Goal: Task Accomplishment & Management: Use online tool/utility

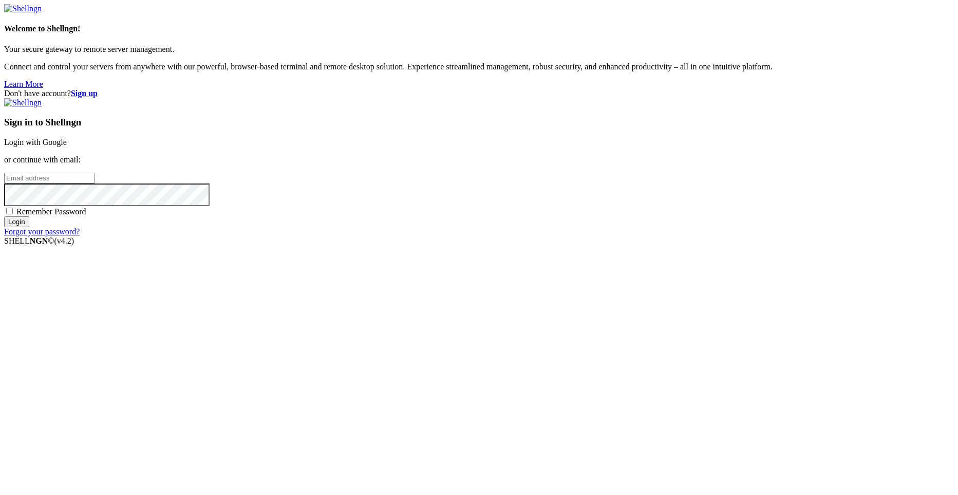
click at [67, 146] on link "Login with Google" at bounding box center [35, 142] width 63 height 9
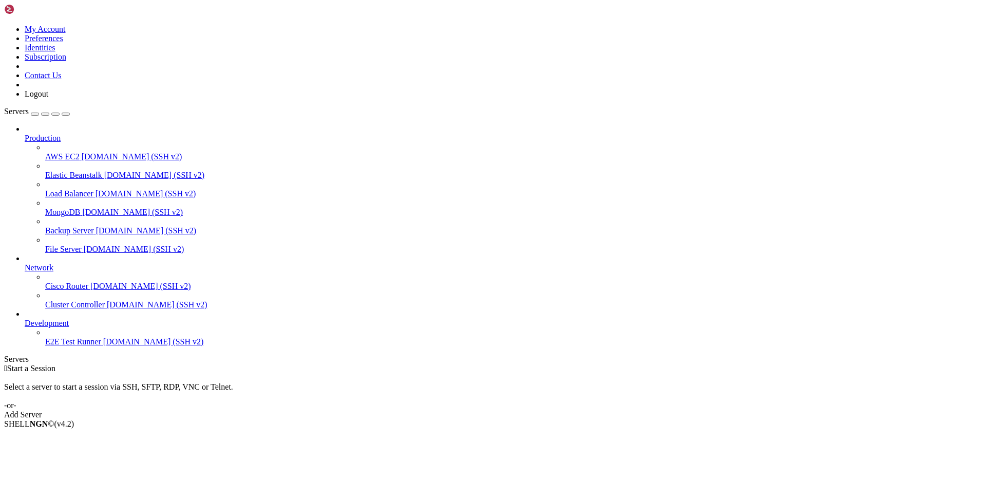
click at [4, 25] on icon at bounding box center [4, 25] width 0 height 0
click at [61, 134] on span "Production" at bounding box center [43, 138] width 36 height 9
click at [25, 134] on icon at bounding box center [25, 134] width 0 height 0
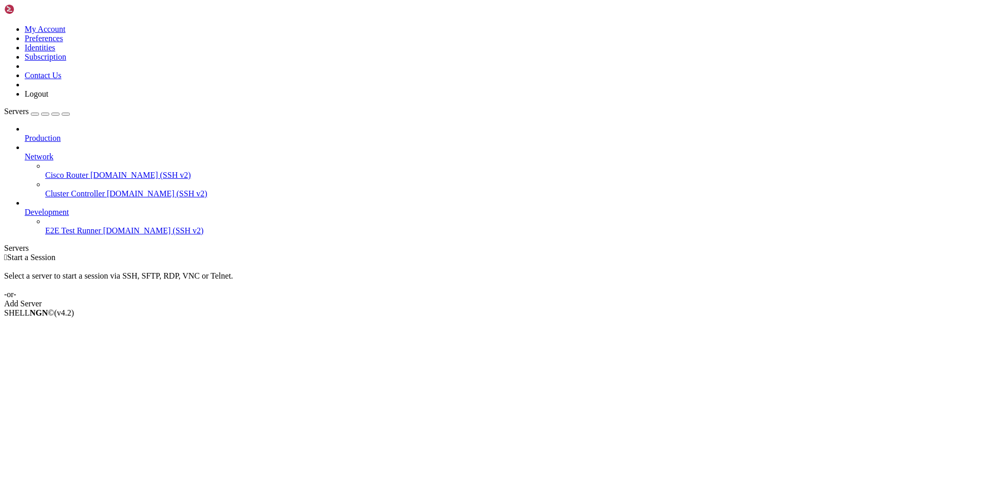
click at [69, 226] on span "E2E Test Runner" at bounding box center [73, 230] width 56 height 9
click at [103, 226] on span "[DOMAIN_NAME] (SSH v2)" at bounding box center [153, 230] width 101 height 9
click at [76, 226] on span "E2E Test Runner" at bounding box center [73, 230] width 56 height 9
click at [35, 114] on div "button" at bounding box center [35, 114] width 0 height 0
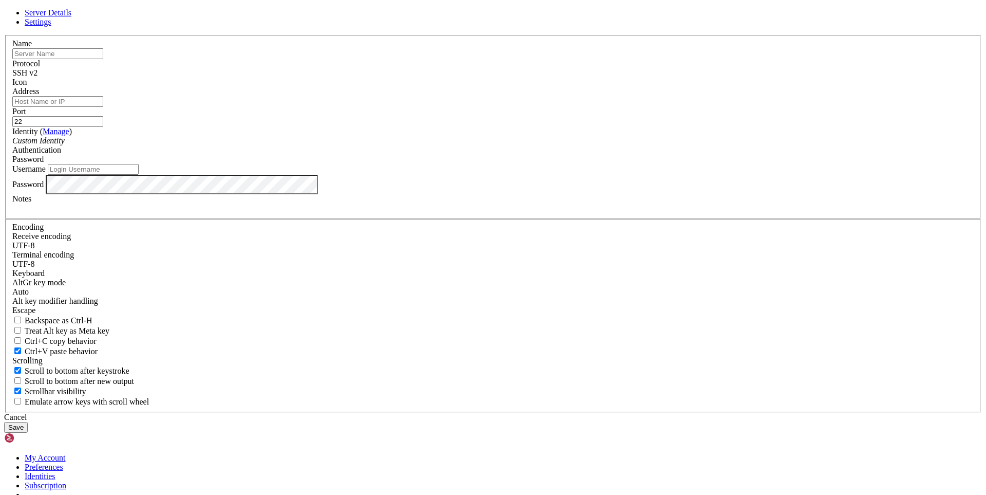
click at [592, 164] on div "Password" at bounding box center [493, 159] width 962 height 9
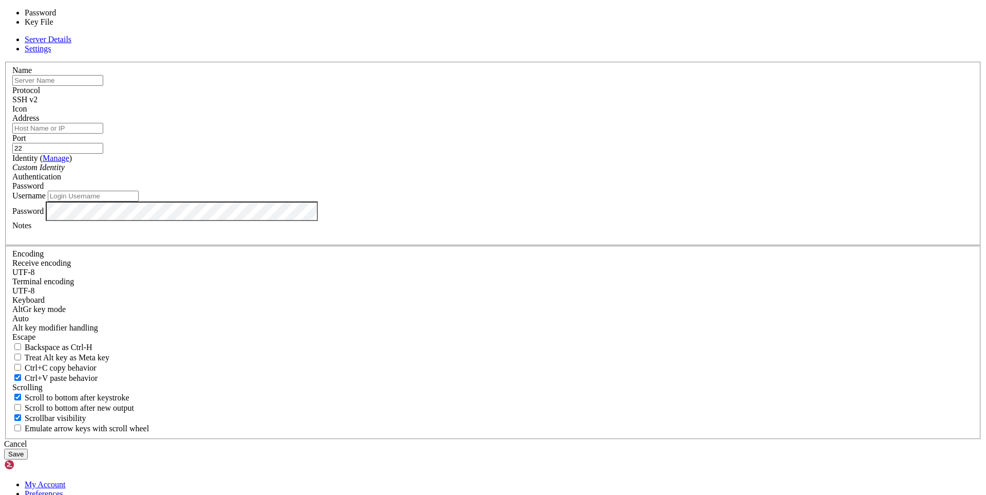
click at [593, 191] on div "Password" at bounding box center [493, 185] width 962 height 9
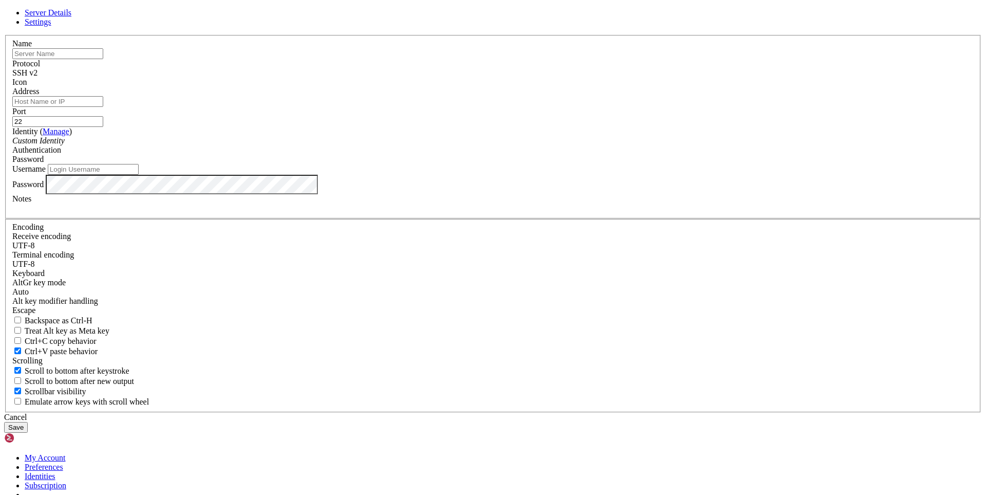
click at [103, 59] on input "text" at bounding box center [57, 53] width 91 height 11
type input "raspberrypi.local"
click at [103, 107] on input "Address" at bounding box center [57, 101] width 91 height 11
type input "raspberrypi.local"
click at [139, 175] on input "Username" at bounding box center [93, 169] width 91 height 11
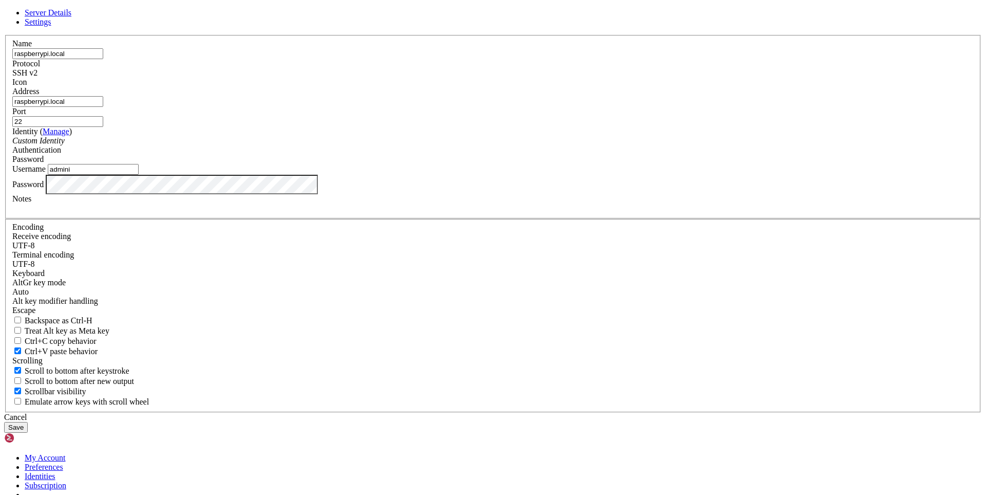
type input "admini"
click at [28, 422] on button "Save" at bounding box center [16, 427] width 24 height 11
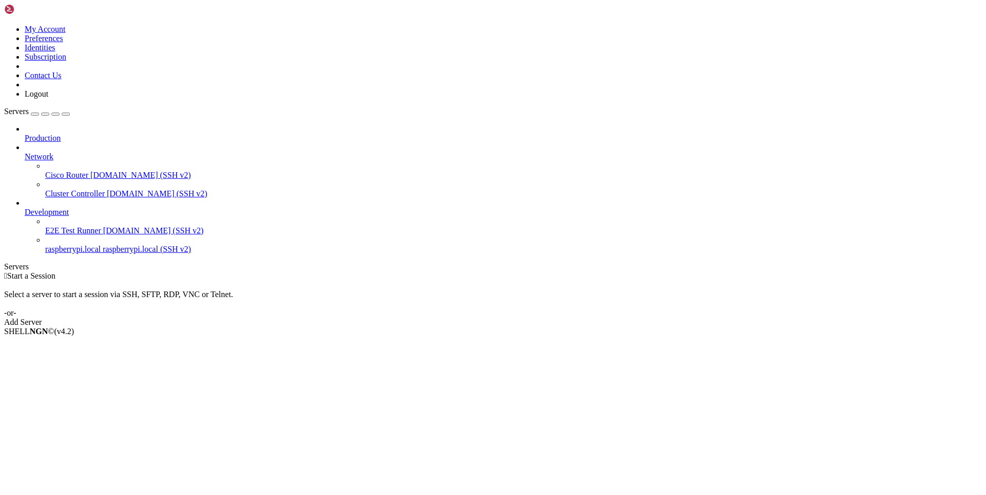
click at [64, 245] on span "raspberrypi.local" at bounding box center [72, 249] width 55 height 9
click at [83, 344] on li "Connect" at bounding box center [71, 348] width 93 height 9
